Goal: Complete Application Form: Complete application form

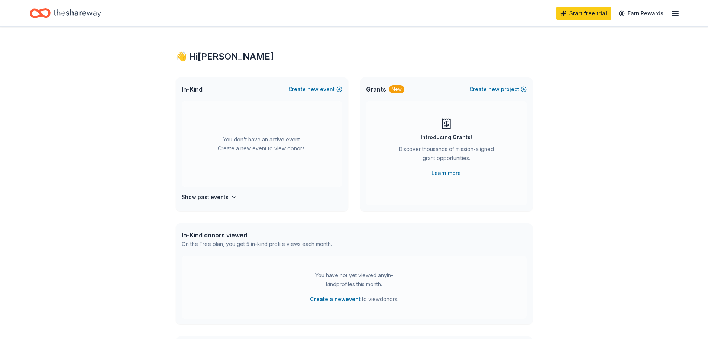
click at [72, 12] on icon "Home" at bounding box center [78, 13] width 48 height 15
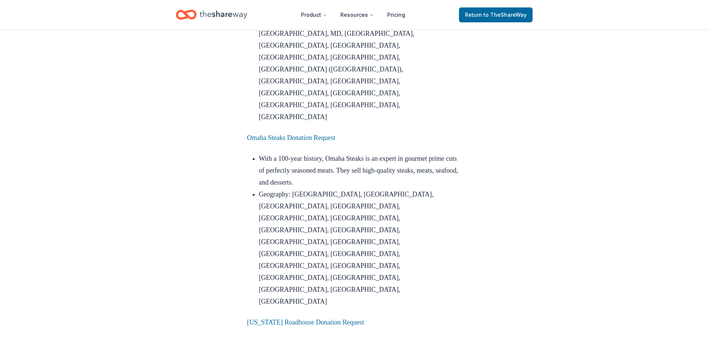
scroll to position [892, 0]
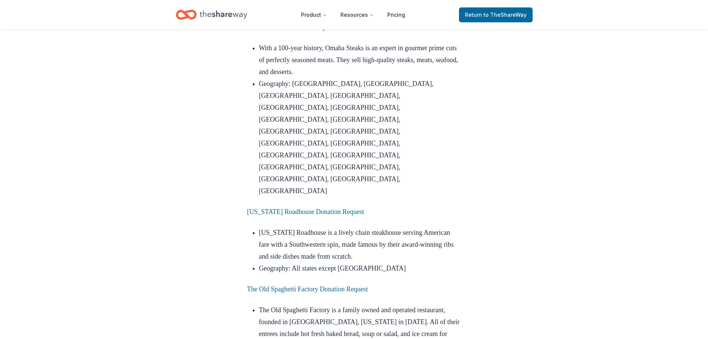
click at [322, 206] on p "[US_STATE] Roadhouse Donation Request" at bounding box center [354, 212] width 214 height 12
click at [326, 208] on link "Texas Roadhouse Donation Request" at bounding box center [305, 211] width 117 height 7
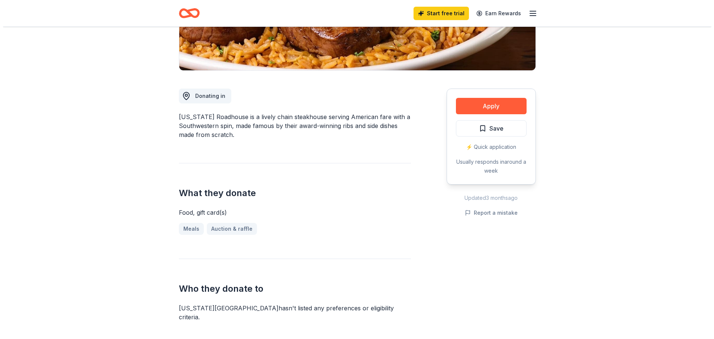
scroll to position [149, 0]
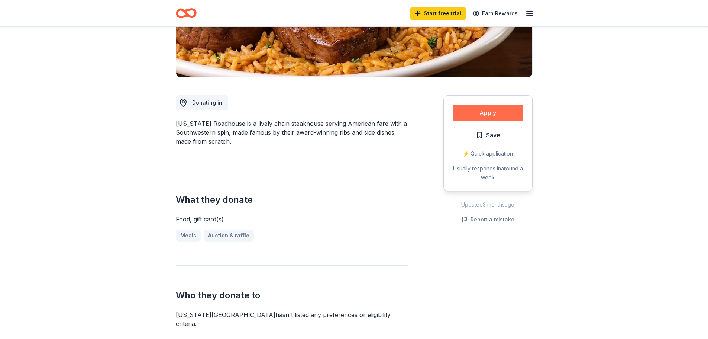
click at [483, 109] on button "Apply" at bounding box center [488, 112] width 71 height 16
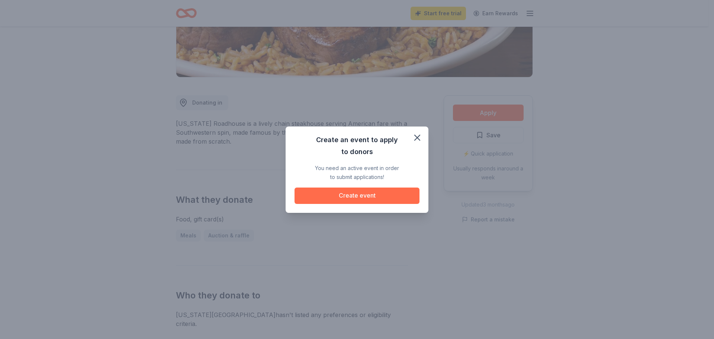
click at [367, 195] on button "Create event" at bounding box center [356, 195] width 125 height 16
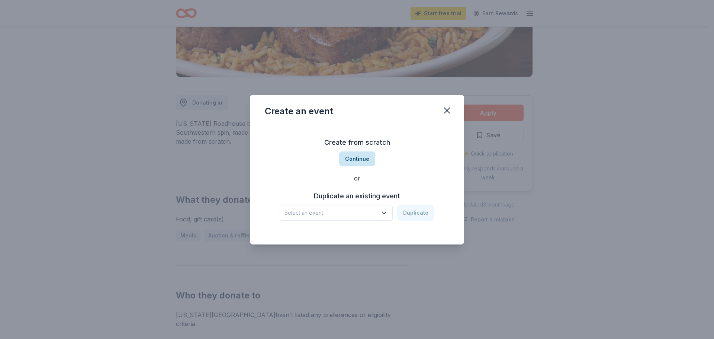
click at [357, 159] on button "Continue" at bounding box center [357, 158] width 36 height 15
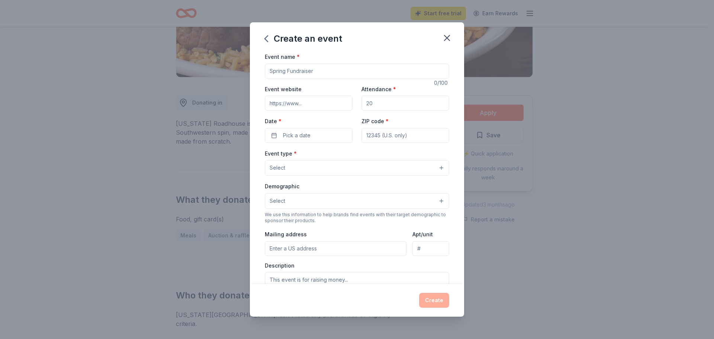
click at [332, 70] on input "Event name *" at bounding box center [357, 71] width 184 height 15
type input "21st Annual Harford County Public Library Gala"
click at [315, 100] on input "Event website" at bounding box center [309, 103] width 88 height 15
paste input "https://hcplonline.org/gala.php"
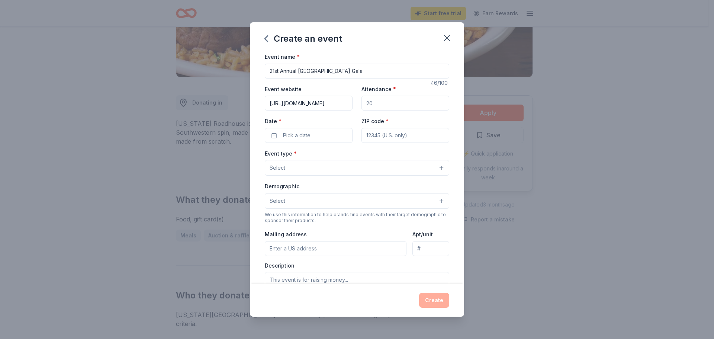
type input "https://hcplonline.org/gala.php"
click at [381, 100] on input "Attendance *" at bounding box center [405, 103] width 88 height 15
type input "650"
click at [319, 132] on button "Pick a date" at bounding box center [309, 135] width 88 height 15
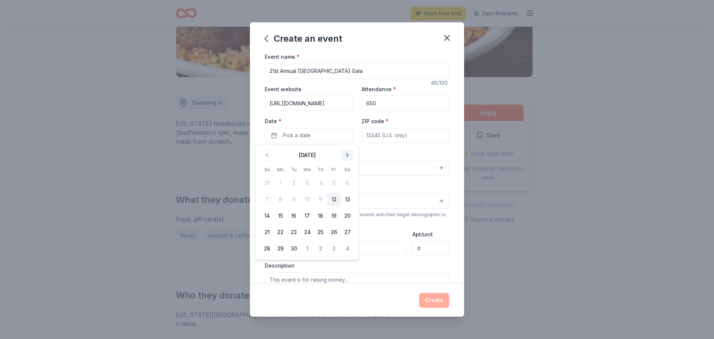
click at [348, 155] on button "Go to next month" at bounding box center [347, 155] width 10 height 10
click at [346, 180] on button "1" at bounding box center [347, 182] width 13 height 13
click at [378, 137] on input "ZIP code *" at bounding box center [405, 135] width 88 height 15
type input "21009"
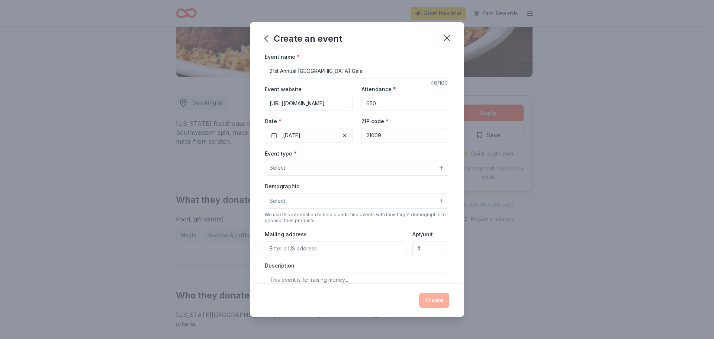
click at [351, 166] on button "Select" at bounding box center [357, 168] width 184 height 16
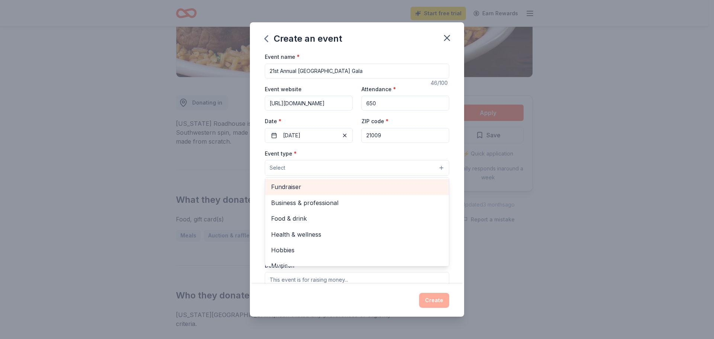
click at [313, 186] on span "Fundraiser" at bounding box center [357, 187] width 172 height 10
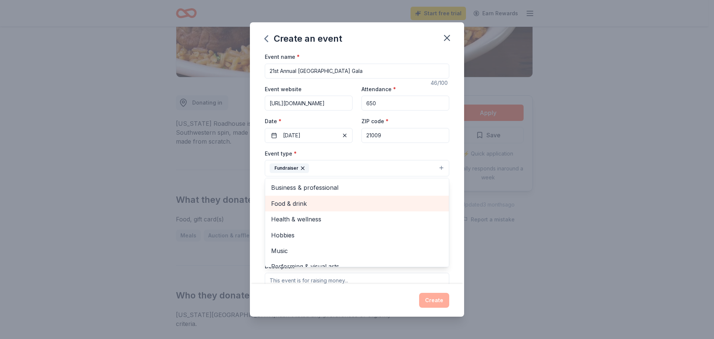
scroll to position [9, 0]
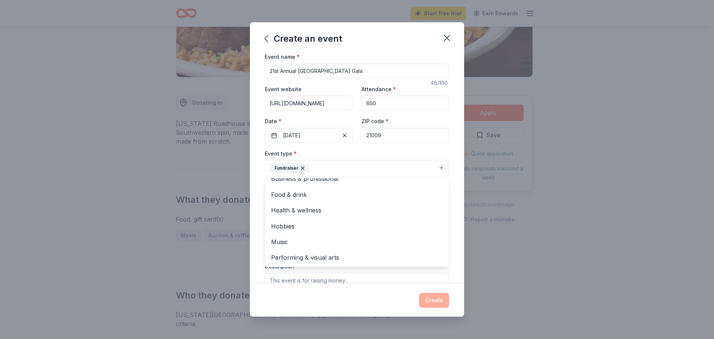
click at [358, 154] on div "Event type * Fundraiser Business & professional Food & drink Health & wellness …" at bounding box center [357, 163] width 184 height 28
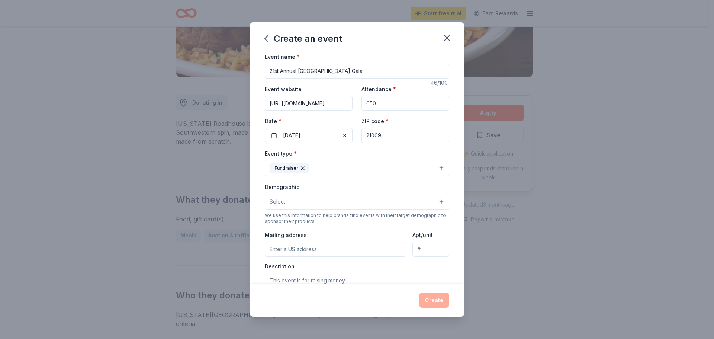
click at [334, 200] on button "Select" at bounding box center [357, 202] width 184 height 16
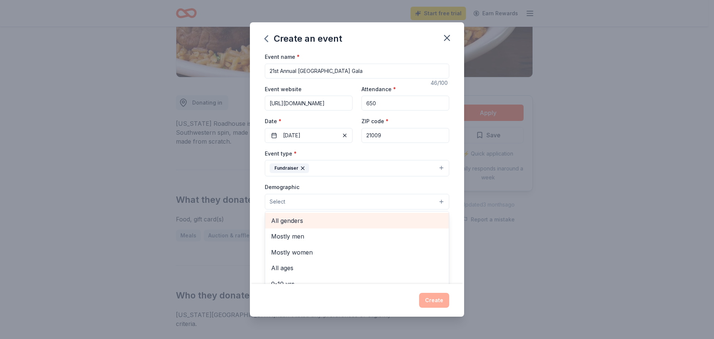
click at [298, 221] on span "All genders" at bounding box center [357, 221] width 172 height 10
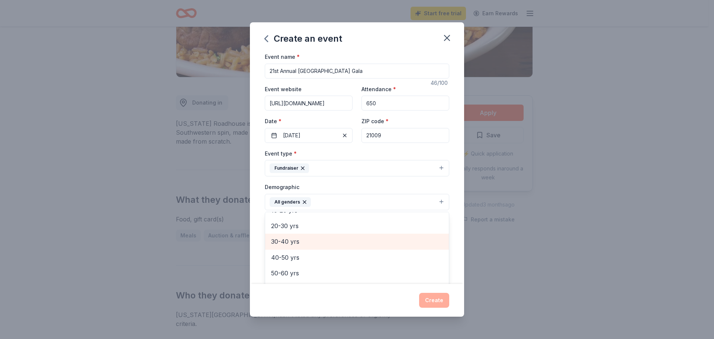
scroll to position [37, 0]
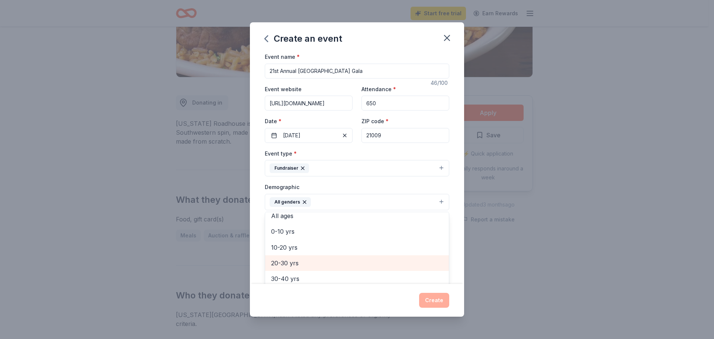
click at [294, 258] on span "20-30 yrs" at bounding box center [357, 263] width 172 height 10
click at [290, 261] on span "30-40 yrs" at bounding box center [357, 263] width 172 height 10
click at [290, 260] on span "40-50 yrs" at bounding box center [357, 263] width 172 height 10
click at [291, 268] on span "50-60 yrs" at bounding box center [357, 263] width 172 height 10
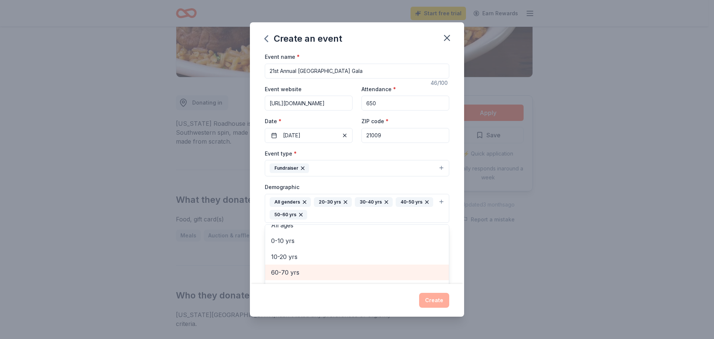
click at [305, 267] on div "60-70 yrs" at bounding box center [357, 272] width 184 height 16
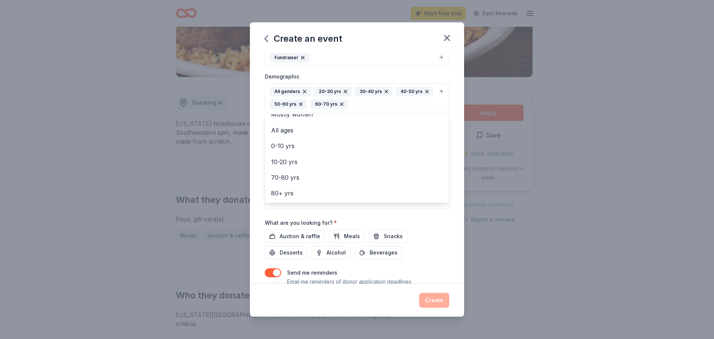
scroll to position [112, 0]
click at [302, 178] on span "70-80 yrs" at bounding box center [357, 176] width 172 height 10
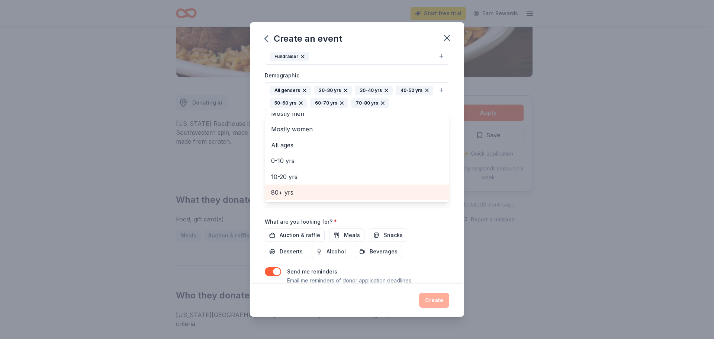
click at [292, 191] on span "80+ yrs" at bounding box center [357, 192] width 172 height 10
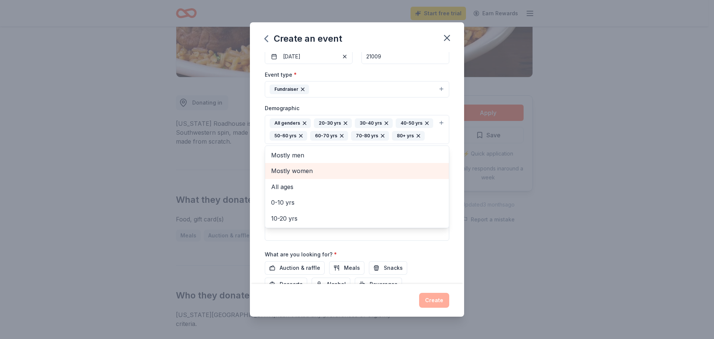
scroll to position [112, 0]
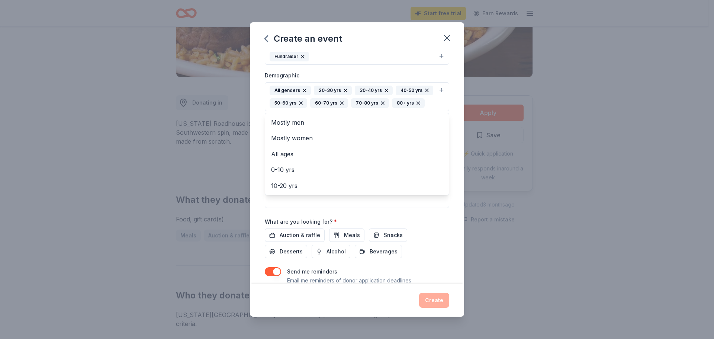
click at [441, 208] on div "Event type * Fundraiser Demographic All genders 20-30 yrs 30-40 yrs 40-50 yrs 5…" at bounding box center [357, 122] width 184 height 171
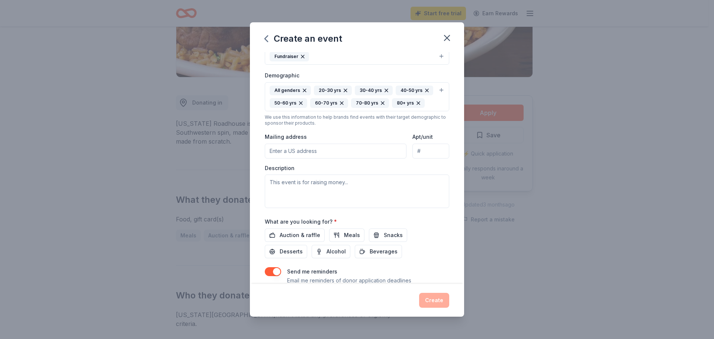
click at [351, 158] on input "Mailing address" at bounding box center [336, 150] width 142 height 15
type input "1221A BRASS MILL RD"
click at [381, 202] on textarea at bounding box center [357, 190] width 184 height 33
click at [311, 194] on textarea at bounding box center [357, 190] width 184 height 33
paste textarea "Step into the neon glow of the 1980s as Harford County Public Library celebrate…"
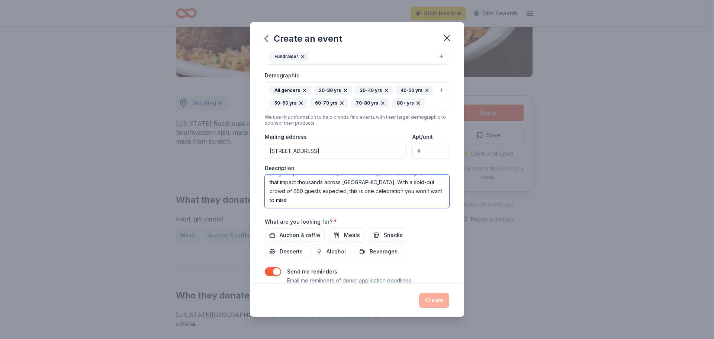
scroll to position [107, 0]
drag, startPoint x: 368, startPoint y: 207, endPoint x: 379, endPoint y: 217, distance: 14.2
click at [379, 208] on textarea "Step into the neon glow of the 1980s as Harford County Public Library celebrate…" at bounding box center [357, 190] width 184 height 33
click at [281, 208] on textarea "Step into the neon glow of the 1980s as Harford County Public Library celebrate…" at bounding box center [357, 190] width 184 height 33
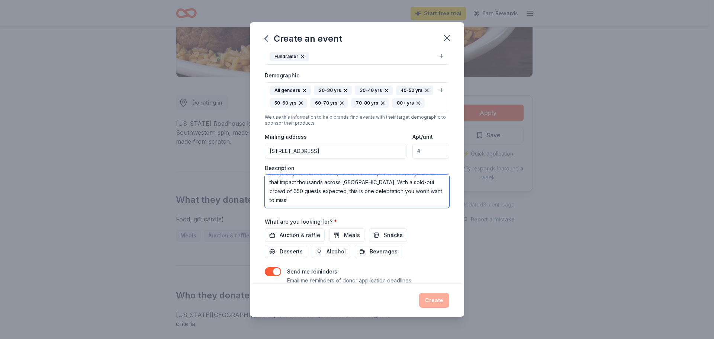
drag, startPoint x: 314, startPoint y: 213, endPoint x: 259, endPoint y: 216, distance: 55.1
click at [259, 216] on div "Event name * 21st Annual Harford County Public Library Gala 46 /100 Event websi…" at bounding box center [357, 168] width 214 height 232
drag, startPoint x: 355, startPoint y: 219, endPoint x: 224, endPoint y: 149, distance: 148.5
click at [224, 149] on div "Create an event Event name * 21st Annual Harford County Public Library Gala 46 …" at bounding box center [357, 169] width 714 height 339
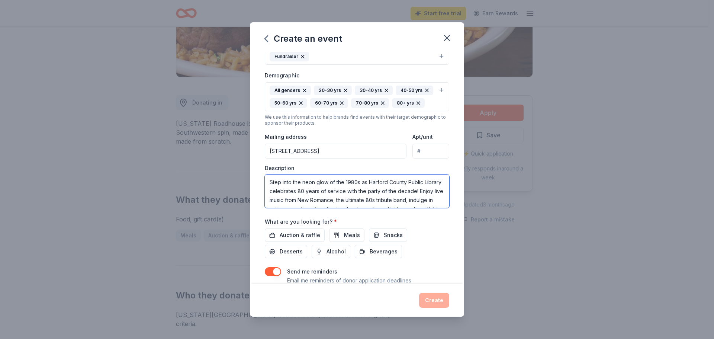
paste textarea "—an essential source of support for early literacy programs, STEM resources, in…"
drag, startPoint x: 298, startPoint y: 208, endPoint x: 313, endPoint y: 209, distance: 14.9
click at [299, 208] on textarea "Step into the neon glow of the 1980s as Harford County Public Library celebrate…" at bounding box center [357, 190] width 184 height 33
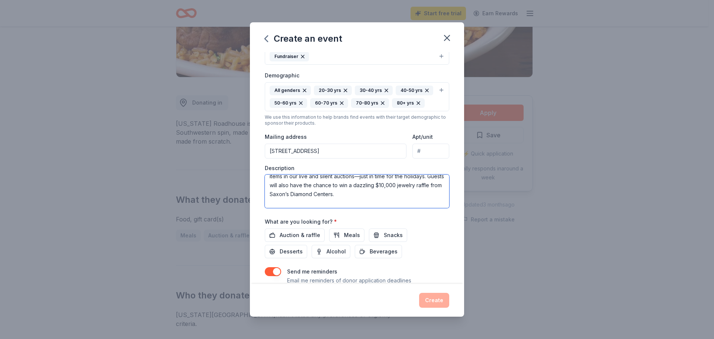
click at [291, 198] on textarea "Step into the neon glow of the 1980s as Harford County Public Library celebrate…" at bounding box center [357, 190] width 184 height 33
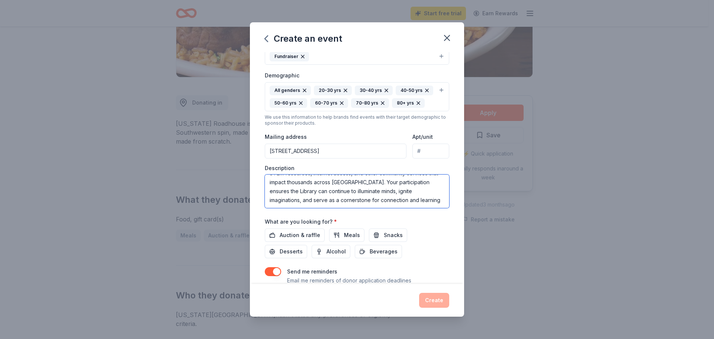
scroll to position [116, 0]
click at [336, 208] on textarea "Step into the neon glow of the 1980s as Harford County Public Library celebrate…" at bounding box center [357, 190] width 184 height 33
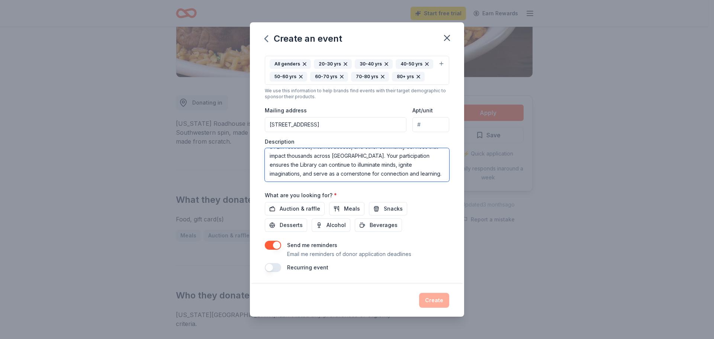
scroll to position [151, 0]
type textarea "Step into the neon glow of the 1980s as Harford County Public Library celebrate…"
click at [303, 208] on span "Auction & raffle" at bounding box center [300, 208] width 41 height 9
click at [274, 247] on button "button" at bounding box center [273, 245] width 16 height 9
click at [437, 299] on button "Create" at bounding box center [434, 300] width 30 height 15
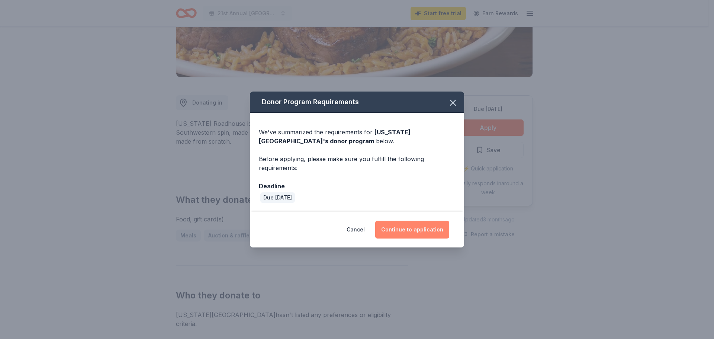
click at [423, 226] on button "Continue to application" at bounding box center [412, 229] width 74 height 18
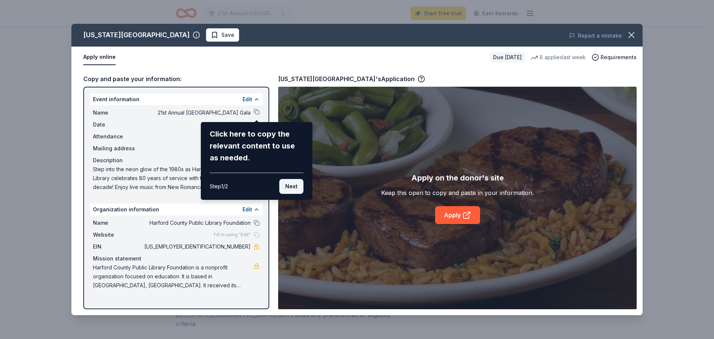
click at [288, 186] on button "Next" at bounding box center [291, 186] width 24 height 15
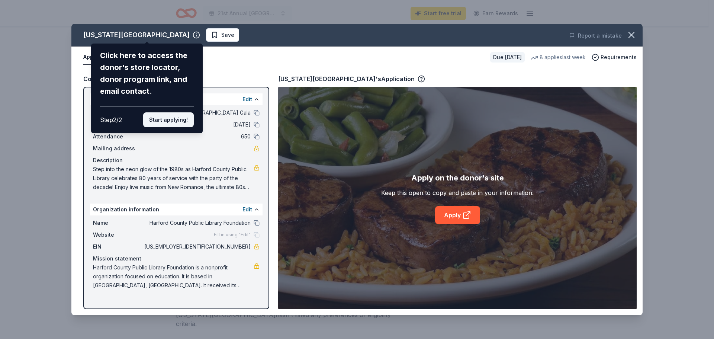
click at [163, 122] on button "Start applying!" at bounding box center [168, 119] width 51 height 15
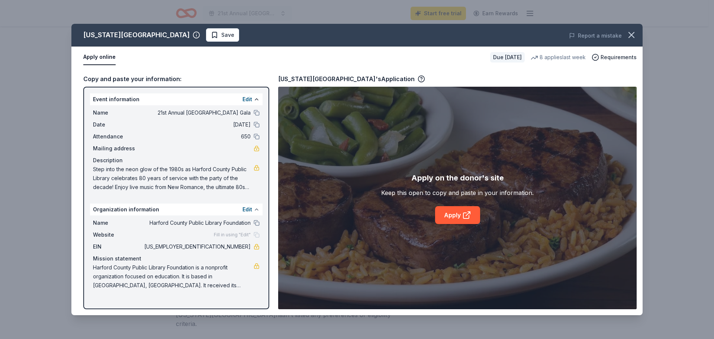
click at [254, 207] on button at bounding box center [257, 209] width 6 height 6
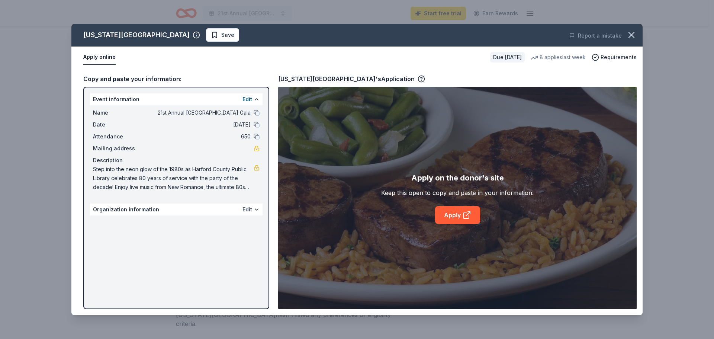
click at [247, 210] on button "Edit" at bounding box center [247, 209] width 10 height 9
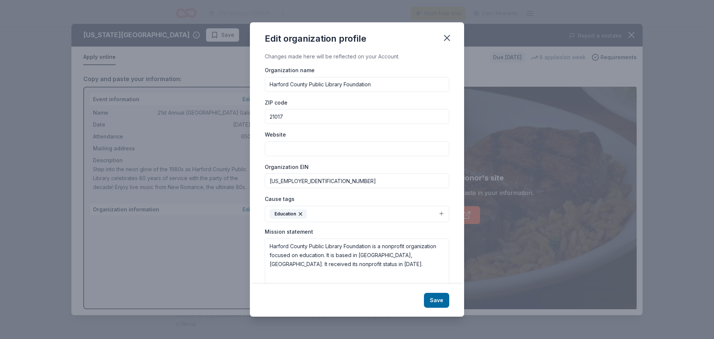
click at [296, 148] on input "Website" at bounding box center [357, 148] width 184 height 15
click at [319, 145] on input "Website" at bounding box center [357, 148] width 184 height 15
paste input "https://hcplonline.org/foundation.php"
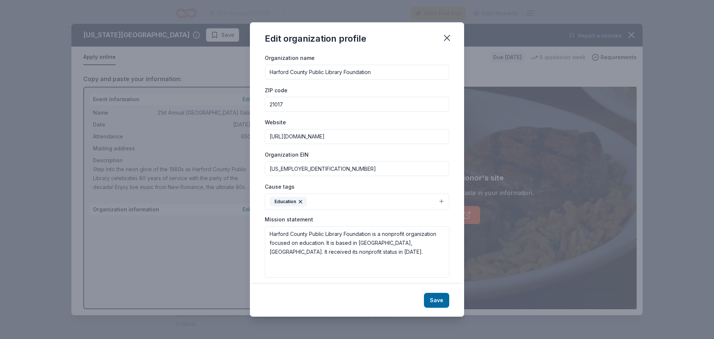
scroll to position [18, 0]
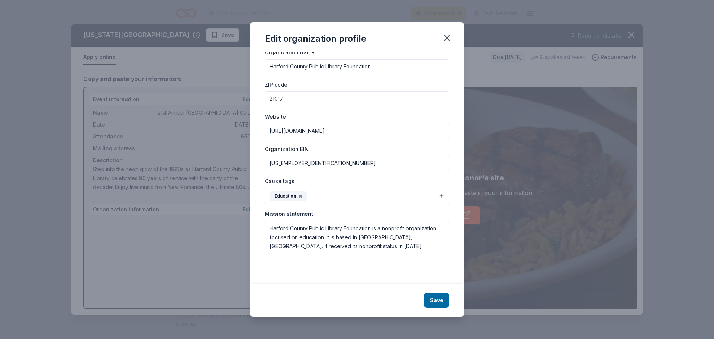
type input "https://hcplonline.org/foundation.php"
drag, startPoint x: 285, startPoint y: 233, endPoint x: 229, endPoint y: 217, distance: 58.3
click at [229, 217] on div "Edit organization profile Changes made here will be reflected on your Account. …" at bounding box center [357, 169] width 714 height 339
paste textarea "In 2000 the HCPL Foundation was launched to cultivate support and raise funds t…"
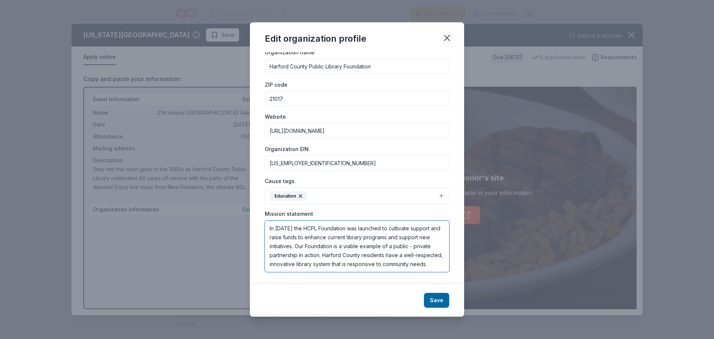
scroll to position [76, 0]
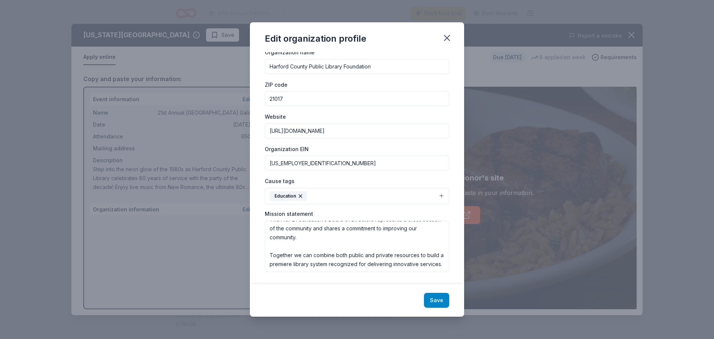
click at [435, 297] on button "Save" at bounding box center [436, 300] width 25 height 15
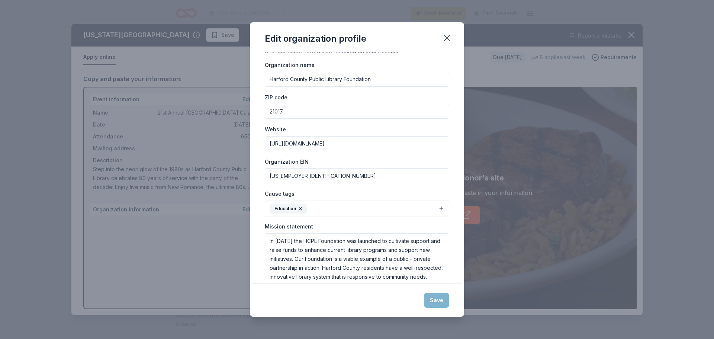
scroll to position [0, 0]
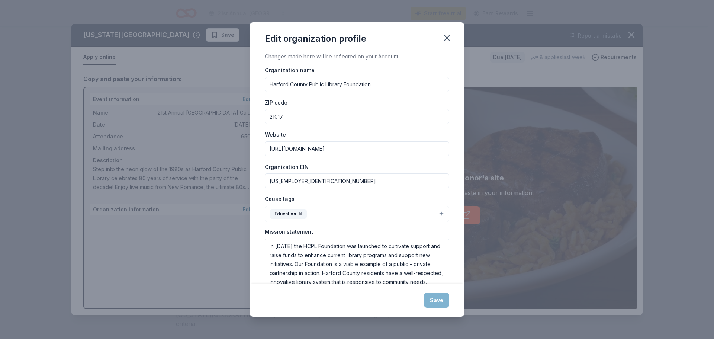
click at [446, 38] on icon "button" at bounding box center [446, 37] width 5 height 5
click at [437, 295] on div "Save" at bounding box center [357, 300] width 214 height 33
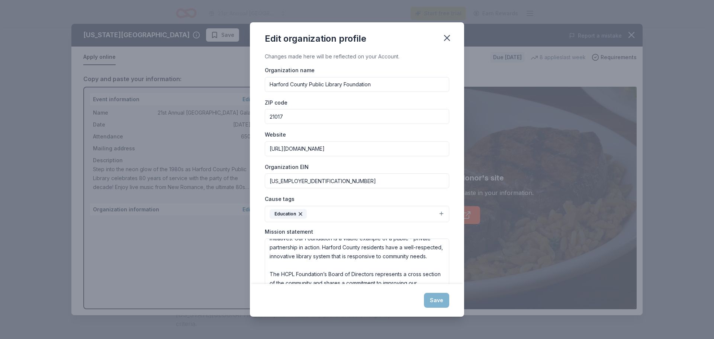
scroll to position [37, 0]
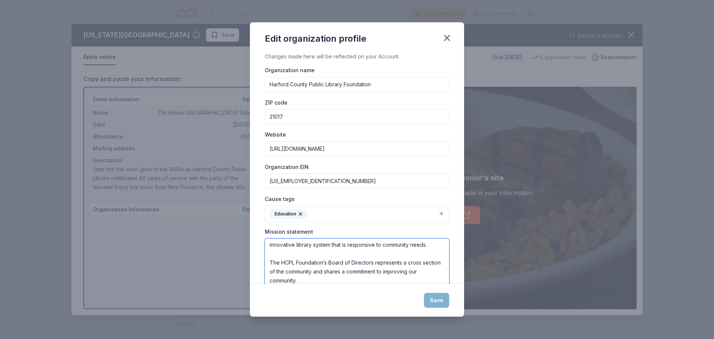
click at [332, 270] on textarea "In 2000 the HCPL Foundation was launched to cultivate support and raise funds t…" at bounding box center [357, 263] width 184 height 51
click at [333, 270] on textarea "In 2000 the HCPL Foundation was launched to cultivate support and raise funds t…" at bounding box center [357, 263] width 184 height 51
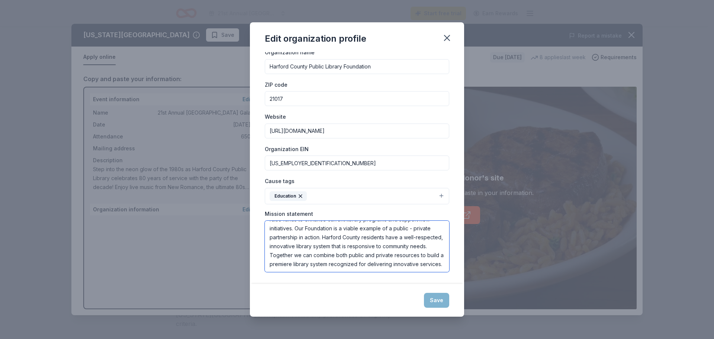
scroll to position [0, 0]
drag, startPoint x: 328, startPoint y: 255, endPoint x: 270, endPoint y: 239, distance: 60.7
click at [270, 239] on textarea "In 2000 the HCPL Foundation was launched to cultivate support and raise funds t…" at bounding box center [357, 245] width 184 height 51
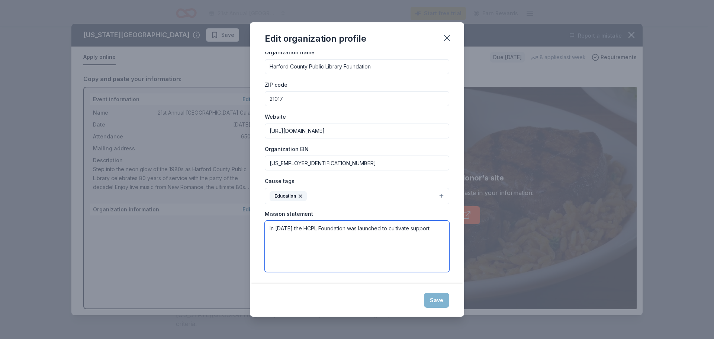
click at [347, 255] on textarea "In 2000 the HCPL Foundation was launched to cultivate support" at bounding box center [357, 245] width 184 height 51
type textarea "In 2000 the HCPL Foundation was launched to cultivate support"
click at [438, 295] on div "Save" at bounding box center [357, 300] width 214 height 33
click at [439, 38] on button "button" at bounding box center [447, 38] width 16 height 16
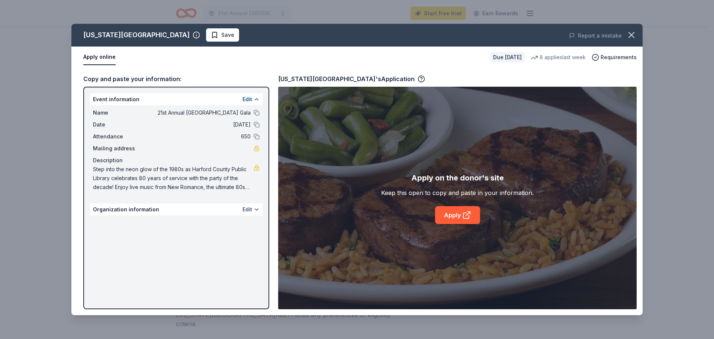
click at [248, 208] on button "Edit" at bounding box center [247, 209] width 10 height 9
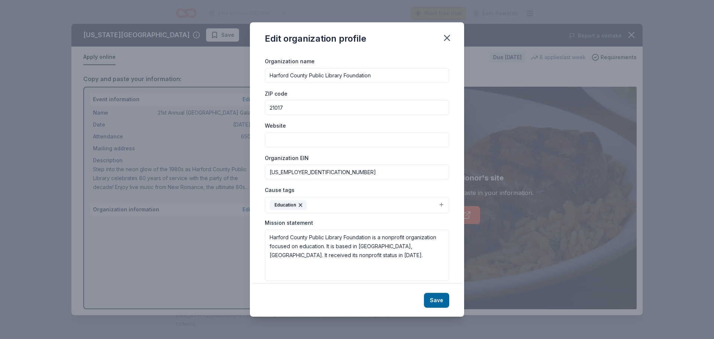
scroll to position [18, 0]
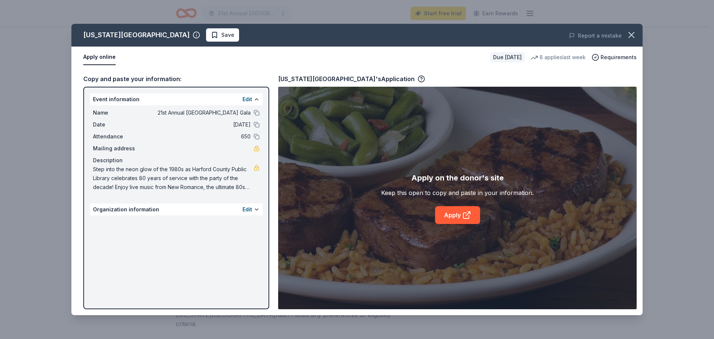
click at [361, 254] on div "Apply on the donor's site Keep this open to copy and paste in your information.…" at bounding box center [457, 198] width 358 height 222
click at [251, 210] on button "Edit" at bounding box center [247, 209] width 10 height 9
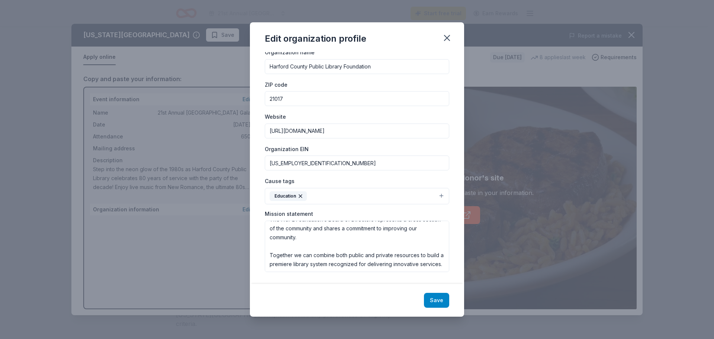
click at [436, 298] on button "Save" at bounding box center [436, 300] width 25 height 15
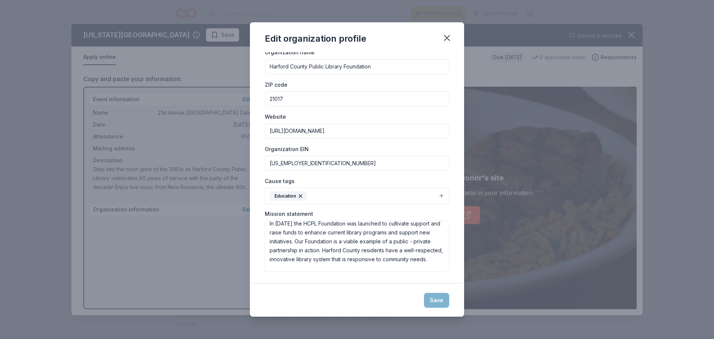
scroll to position [0, 0]
click at [445, 39] on icon "button" at bounding box center [447, 38] width 10 height 10
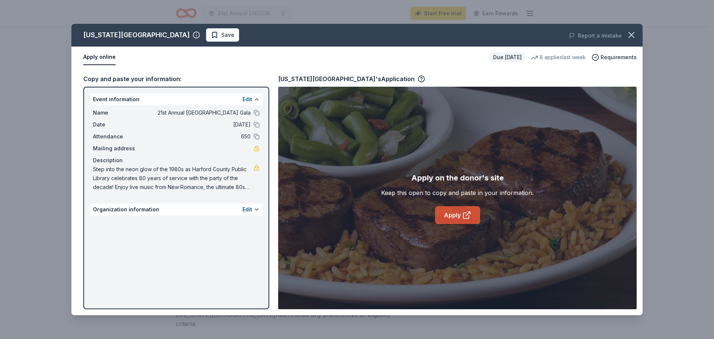
click at [476, 212] on link "Apply" at bounding box center [457, 215] width 45 height 18
click at [609, 56] on span "Requirements" at bounding box center [618, 57] width 36 height 9
